Goal: Information Seeking & Learning: Learn about a topic

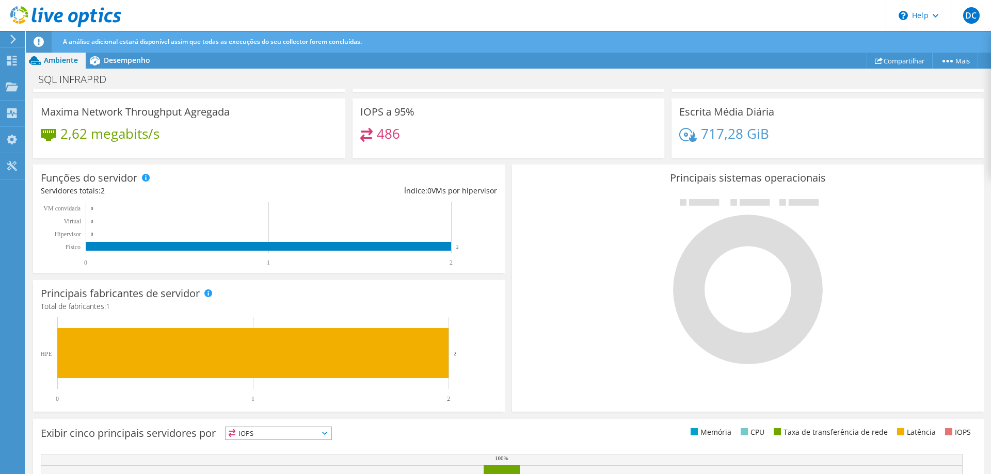
scroll to position [17, 0]
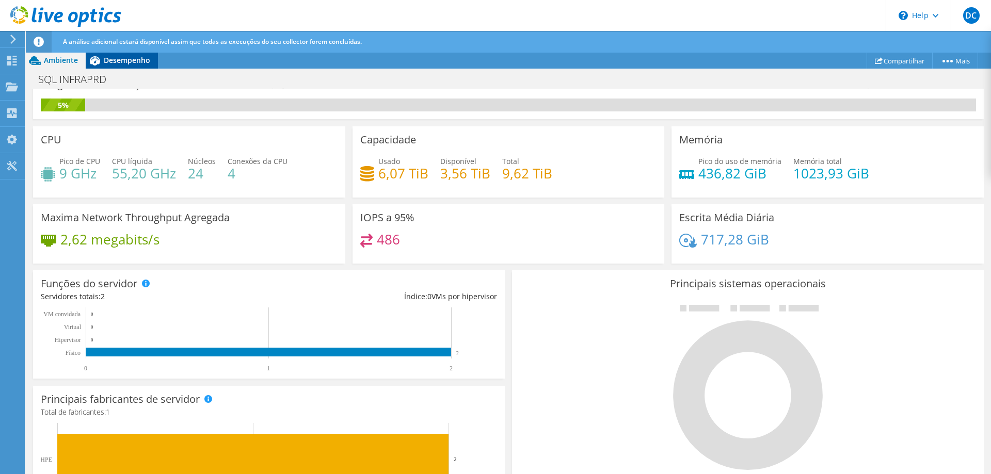
click at [107, 60] on span "Desempenho" at bounding box center [127, 60] width 46 height 10
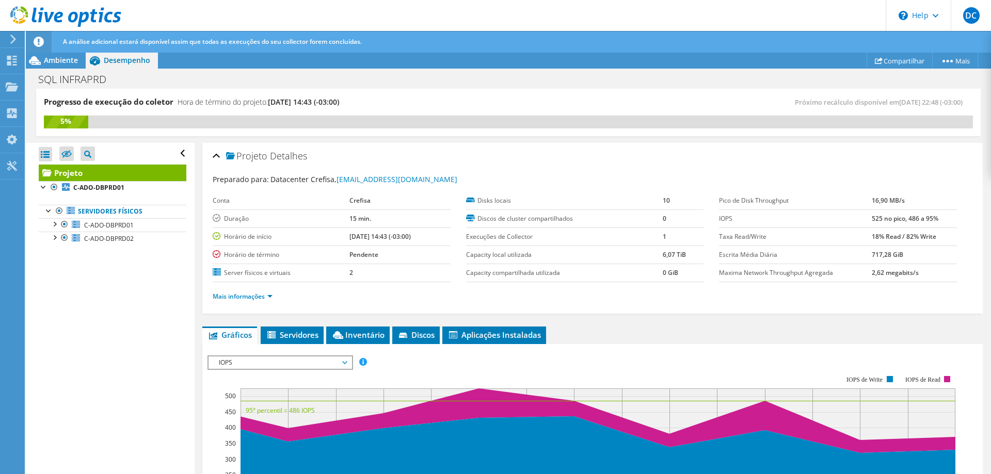
scroll to position [0, 0]
click at [267, 296] on link "Mais informações" at bounding box center [243, 296] width 60 height 9
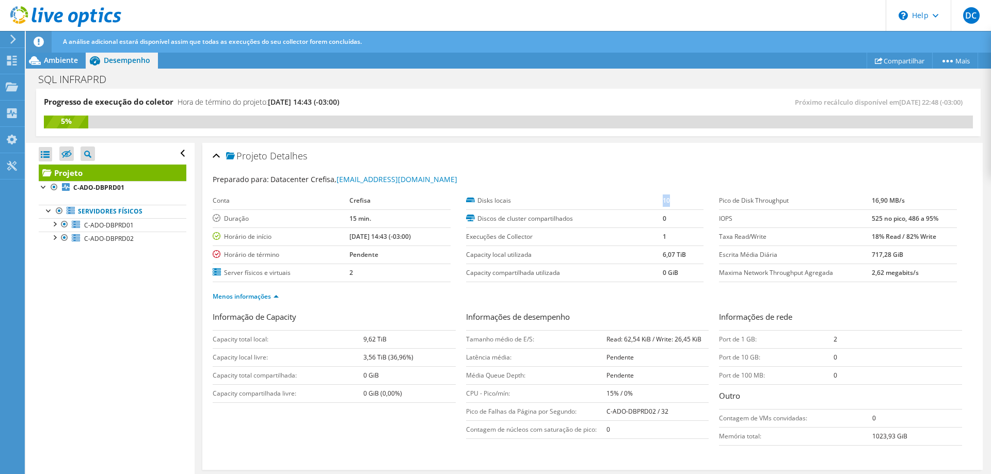
drag, startPoint x: 658, startPoint y: 199, endPoint x: 668, endPoint y: 200, distance: 9.9
click at [668, 200] on tr "Disks locais 10" at bounding box center [585, 201] width 238 height 18
click at [701, 154] on div "Projeto Detalhes" at bounding box center [593, 157] width 760 height 22
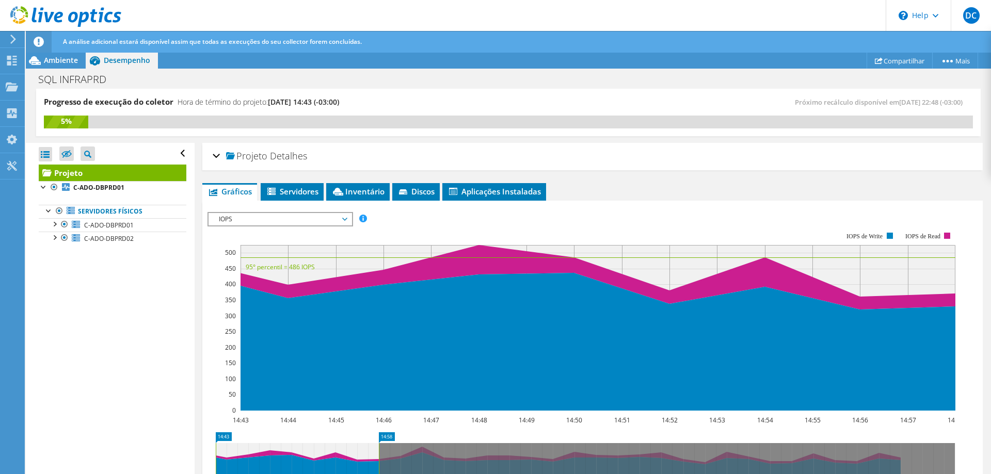
click at [214, 157] on div "Projeto Detalhes" at bounding box center [593, 157] width 760 height 22
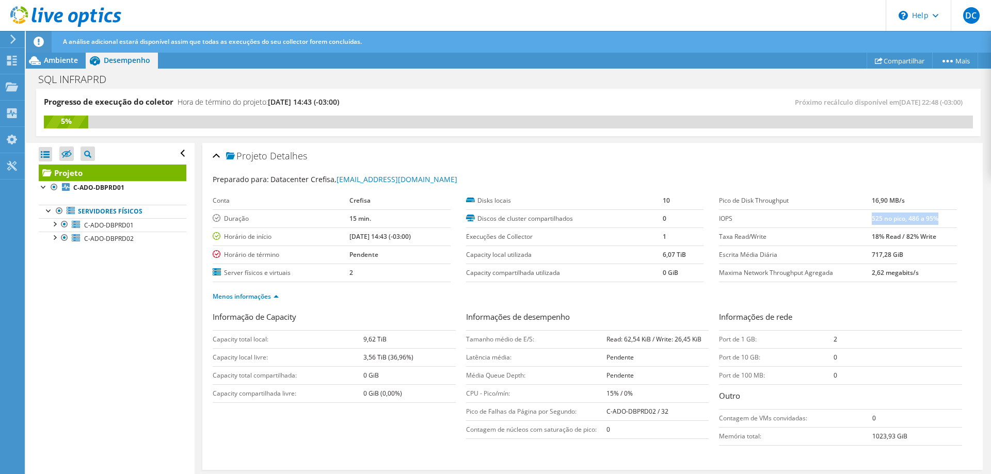
drag, startPoint x: 866, startPoint y: 219, endPoint x: 939, endPoint y: 217, distance: 72.8
click at [939, 217] on td "525 no pico, 486 a 95%" at bounding box center [913, 218] width 85 height 18
click at [946, 217] on td "525 no pico, 486 a 95%" at bounding box center [913, 218] width 85 height 18
drag, startPoint x: 906, startPoint y: 221, endPoint x: 941, endPoint y: 220, distance: 34.6
click at [941, 220] on td "525 no pico, 486 a 95%" at bounding box center [913, 218] width 85 height 18
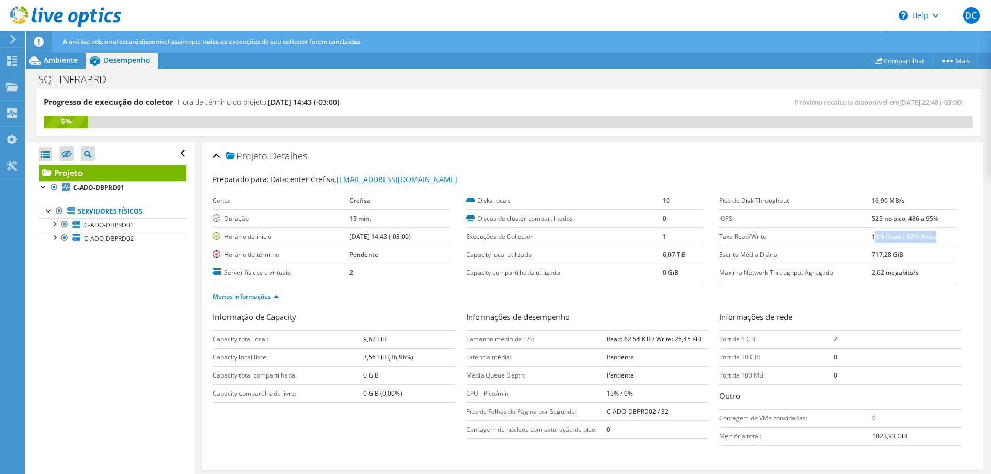
drag, startPoint x: 867, startPoint y: 237, endPoint x: 942, endPoint y: 231, distance: 75.0
click at [942, 231] on td "18% Read / 82% Write" at bounding box center [913, 237] width 85 height 18
drag, startPoint x: 862, startPoint y: 254, endPoint x: 906, endPoint y: 254, distance: 44.4
click at [905, 254] on tr "Escrita Média Diária 717,28 GiB" at bounding box center [838, 255] width 238 height 18
click at [914, 280] on td "2,62 megabits/s" at bounding box center [913, 273] width 85 height 18
